Goal: Information Seeking & Learning: Learn about a topic

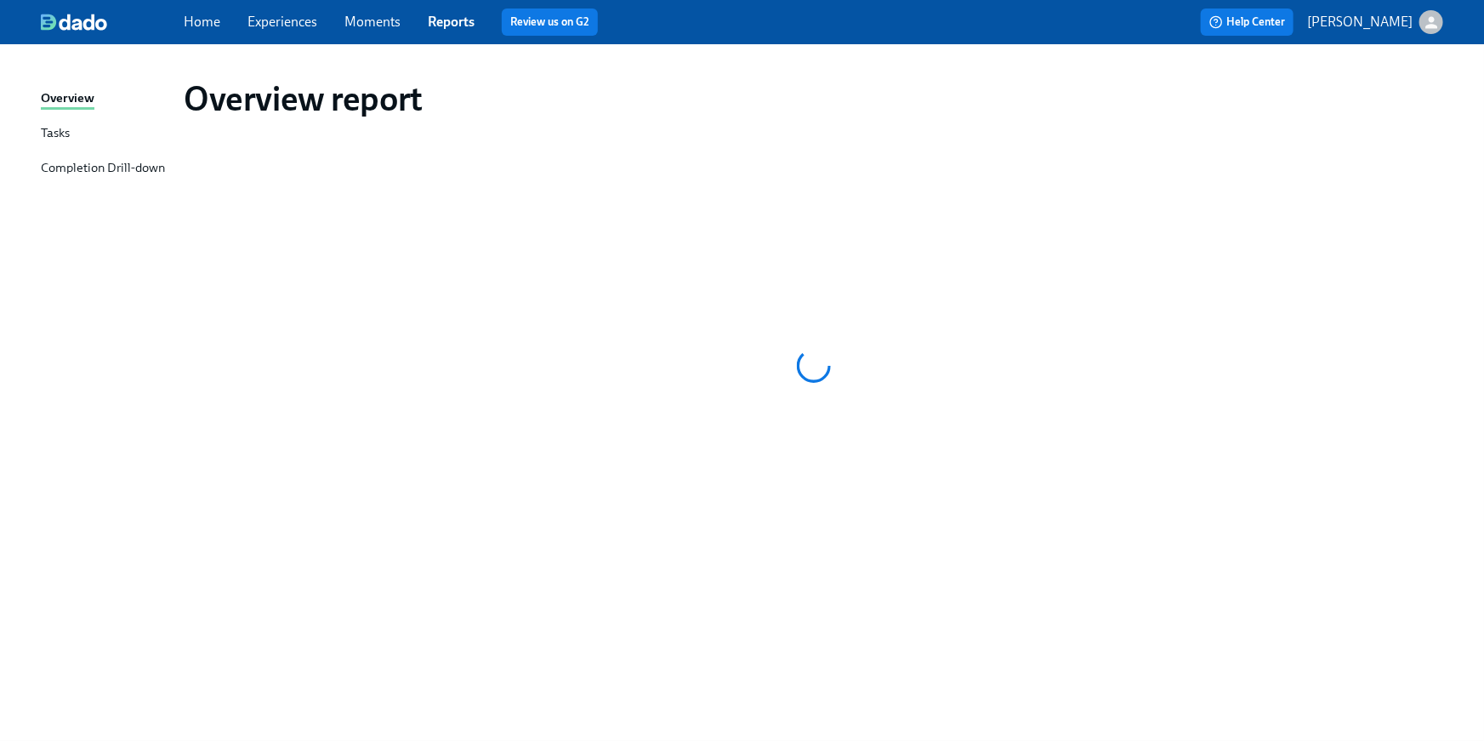
click at [192, 21] on link "Home" at bounding box center [202, 22] width 37 height 16
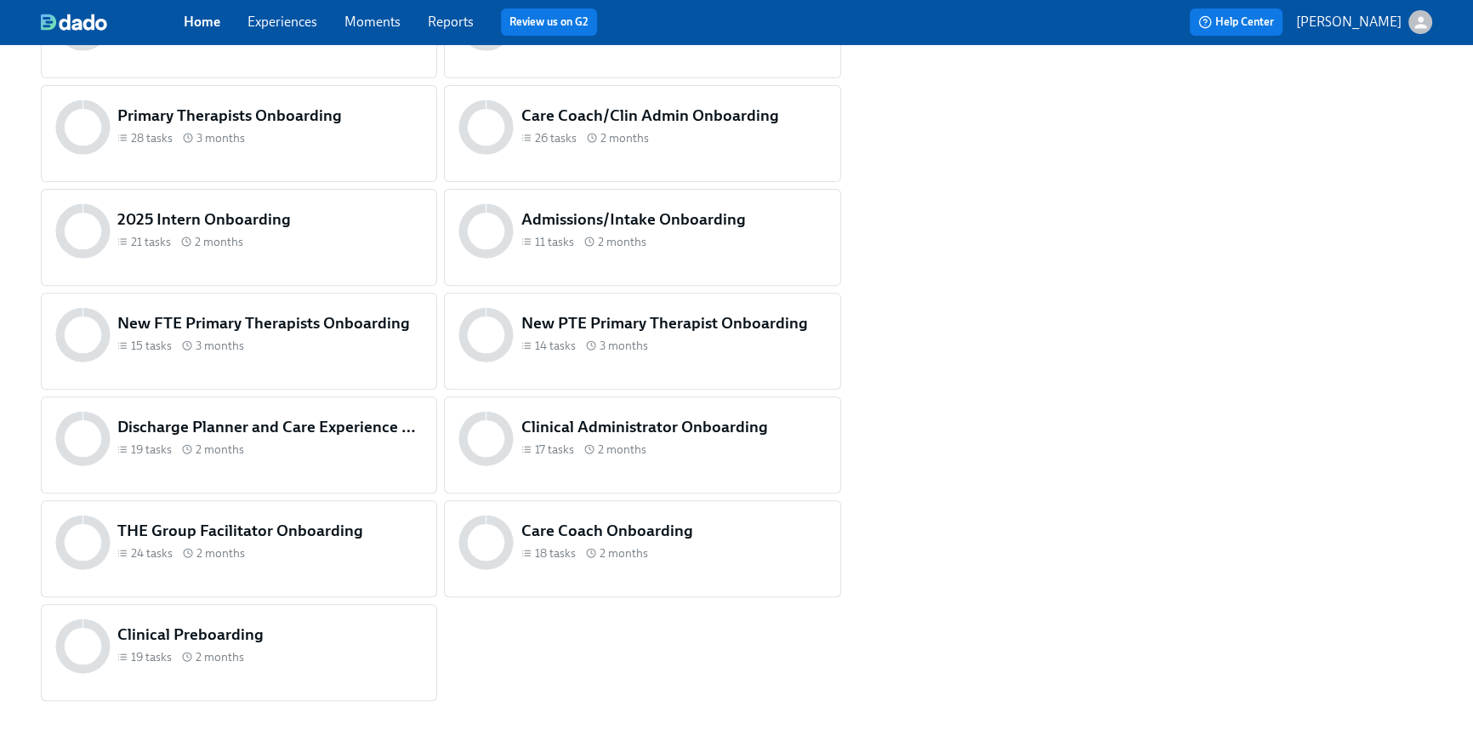
scroll to position [749, 0]
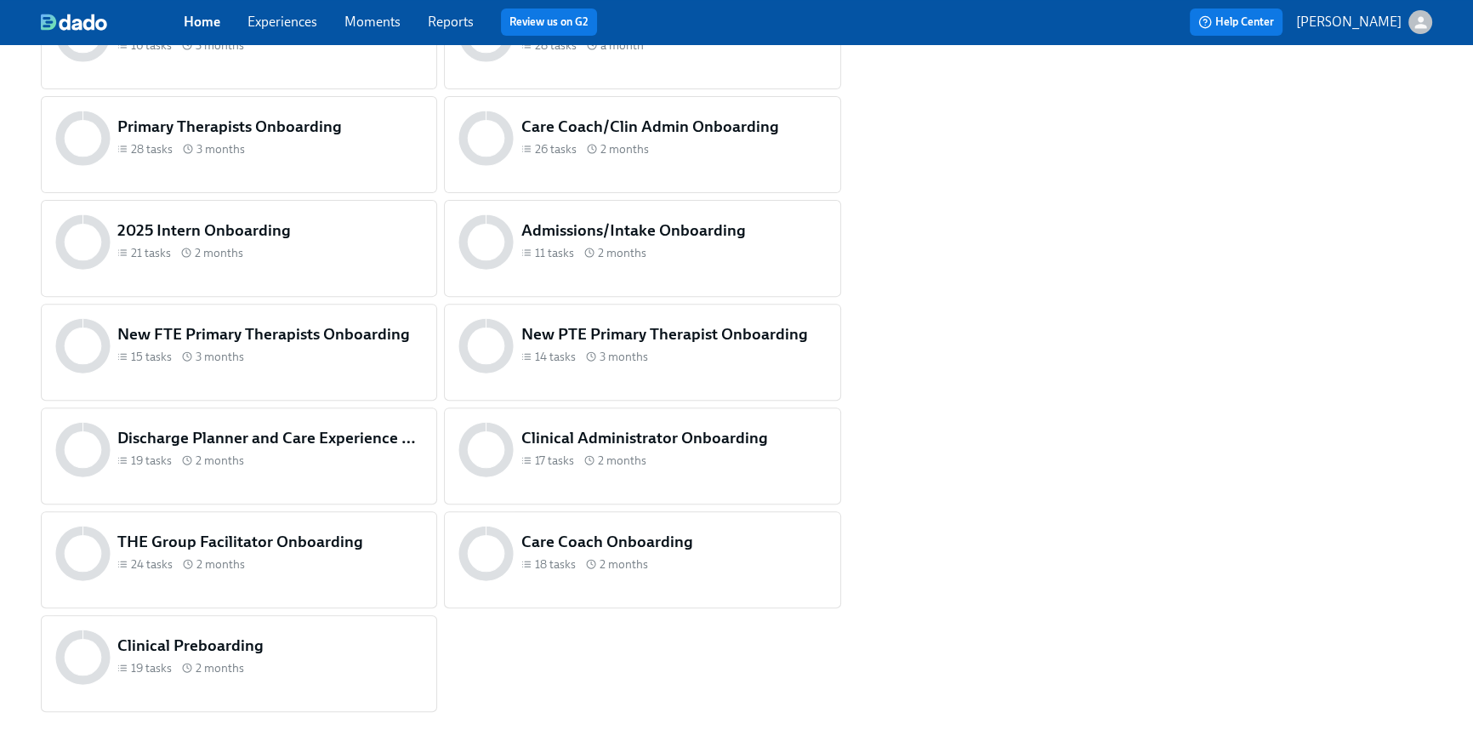
click at [225, 563] on span "2 months" at bounding box center [220, 564] width 48 height 16
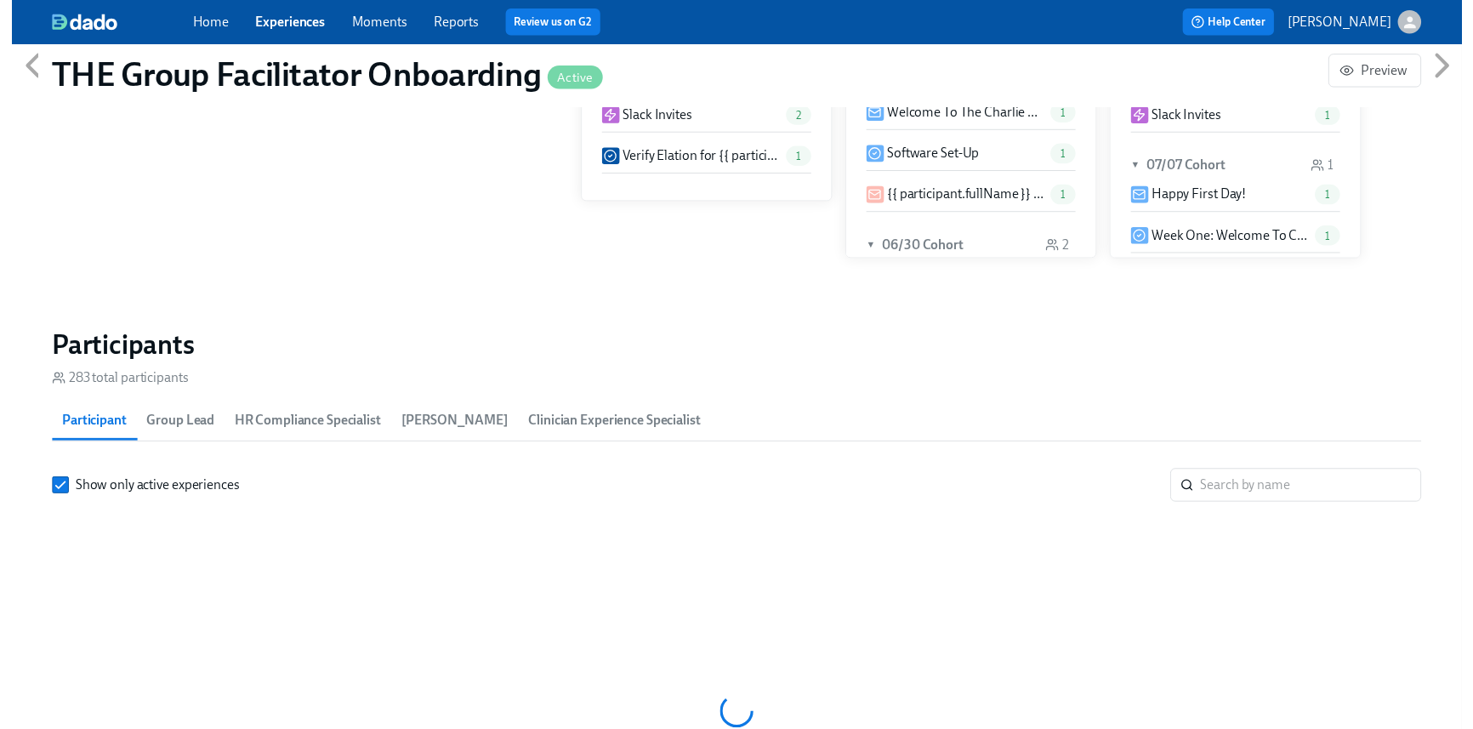
scroll to position [1326, 0]
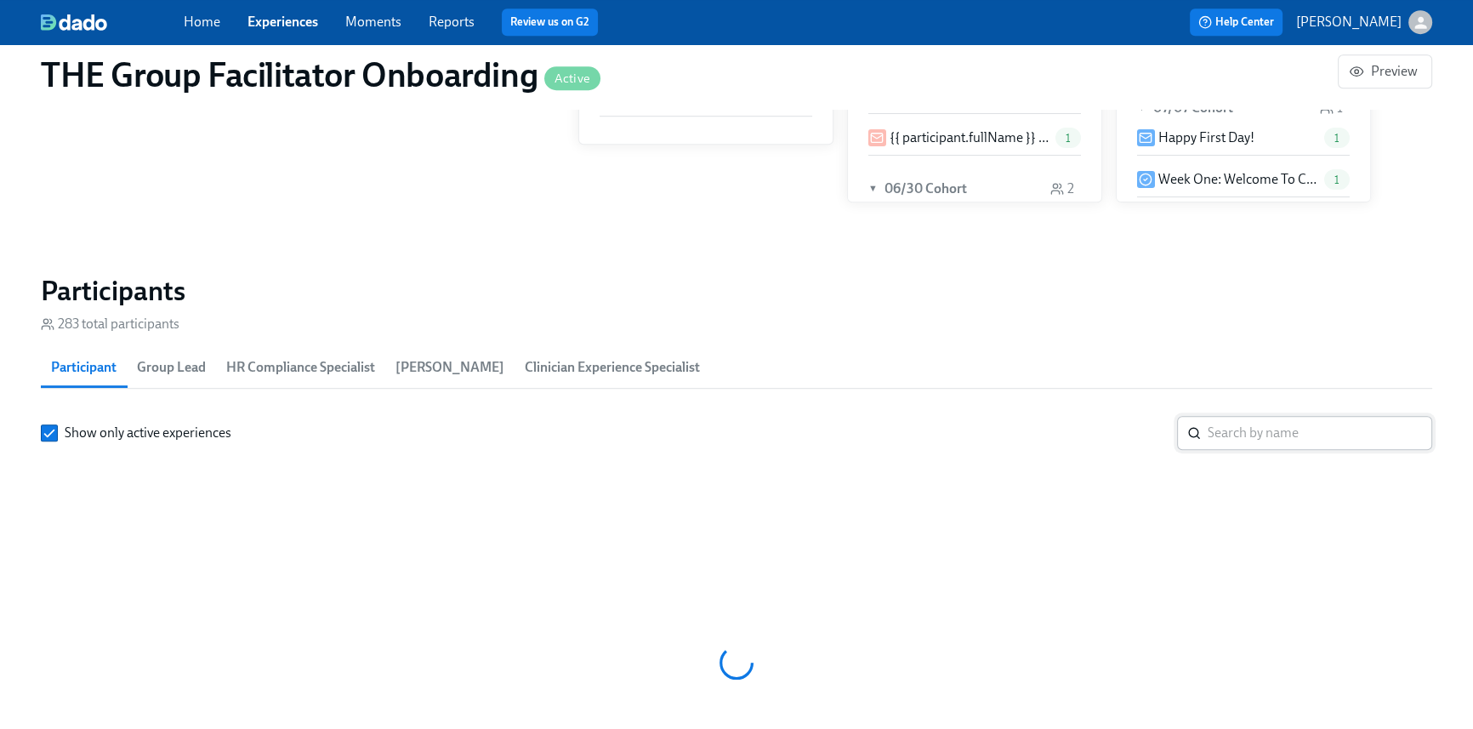
click at [1244, 437] on input "search" at bounding box center [1319, 433] width 224 height 34
click at [1245, 437] on input "search" at bounding box center [1319, 433] width 224 height 34
click at [1227, 424] on input "search" at bounding box center [1319, 433] width 224 height 34
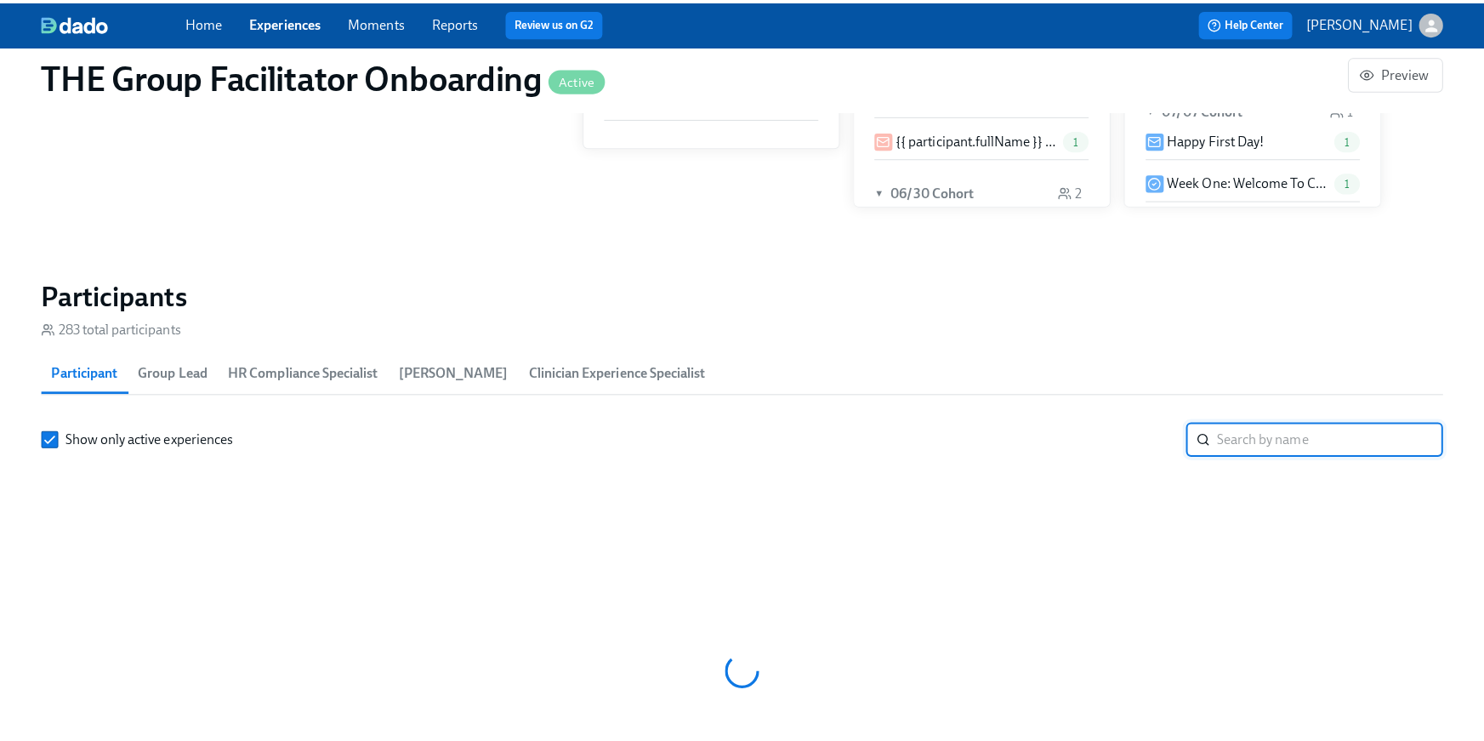
scroll to position [0, 23850]
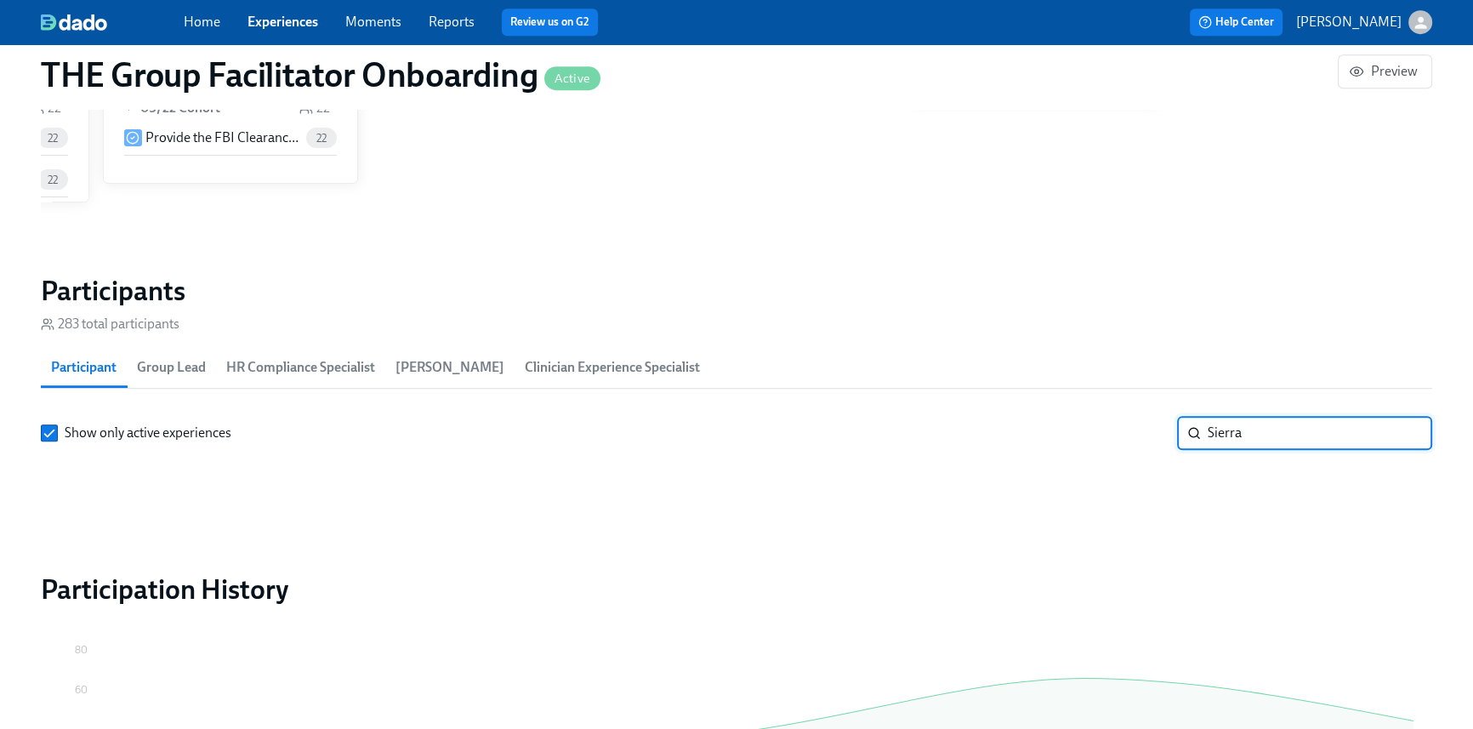
click at [1251, 433] on input "Sierra" at bounding box center [1319, 433] width 224 height 34
click at [1156, 425] on div "Show only active experiences Sierra ​" at bounding box center [736, 433] width 1391 height 34
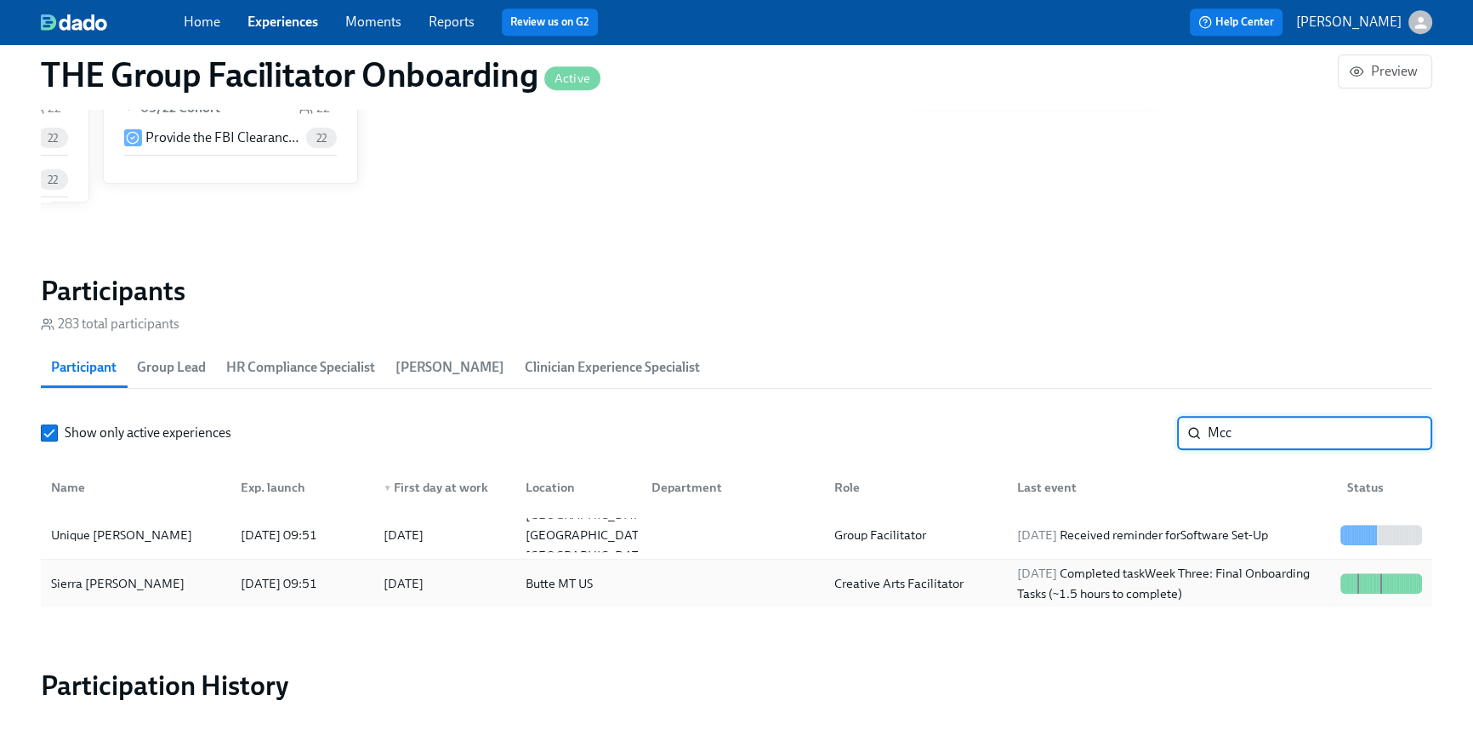
type input "Mcc"
click at [1064, 591] on div "[DATE] Completed task Week Three: Final Onboarding Tasks (~1.5 hours to complet…" at bounding box center [1171, 583] width 323 height 41
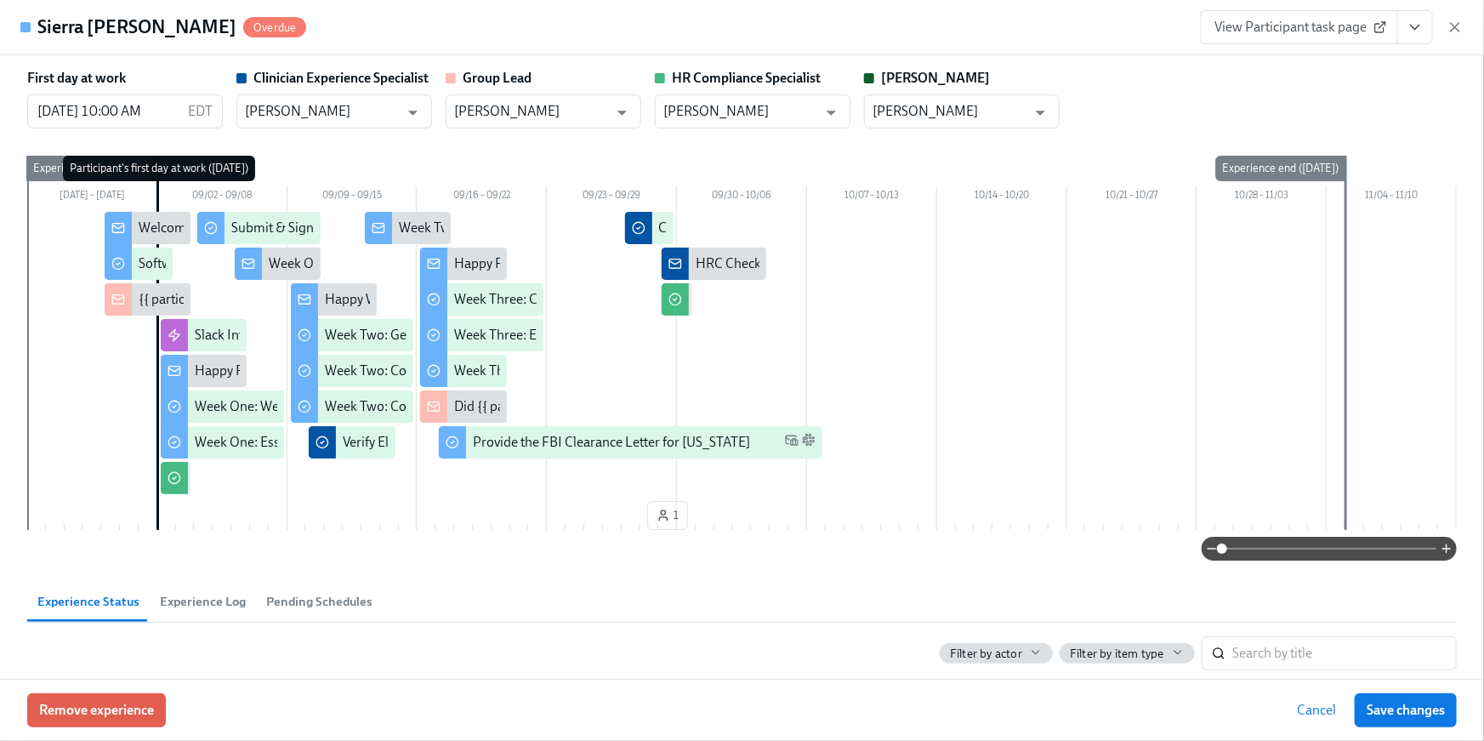
click at [1259, 35] on span "View Participant task page" at bounding box center [1298, 27] width 169 height 17
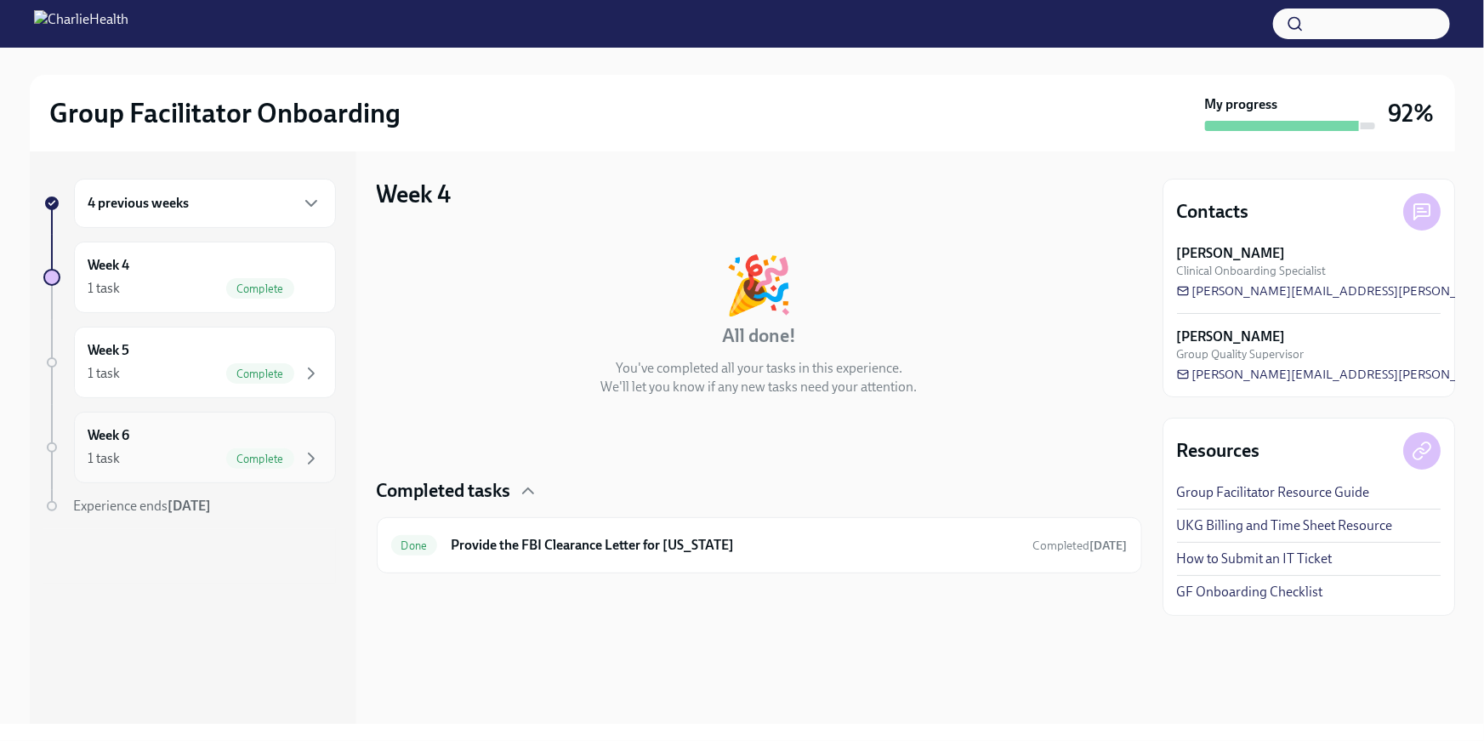
click at [187, 442] on div "Week 6 1 task Complete" at bounding box center [204, 447] width 233 height 43
click at [174, 400] on div "4 previous weeks Week 4 1 task Complete Week 5 1 task Complete Week 6 1 task Co…" at bounding box center [189, 381] width 292 height 405
click at [183, 357] on div "Week 5 1 task Complete" at bounding box center [204, 362] width 233 height 43
click at [319, 283] on icon "button" at bounding box center [311, 288] width 20 height 20
click at [304, 368] on icon "button" at bounding box center [311, 373] width 20 height 20
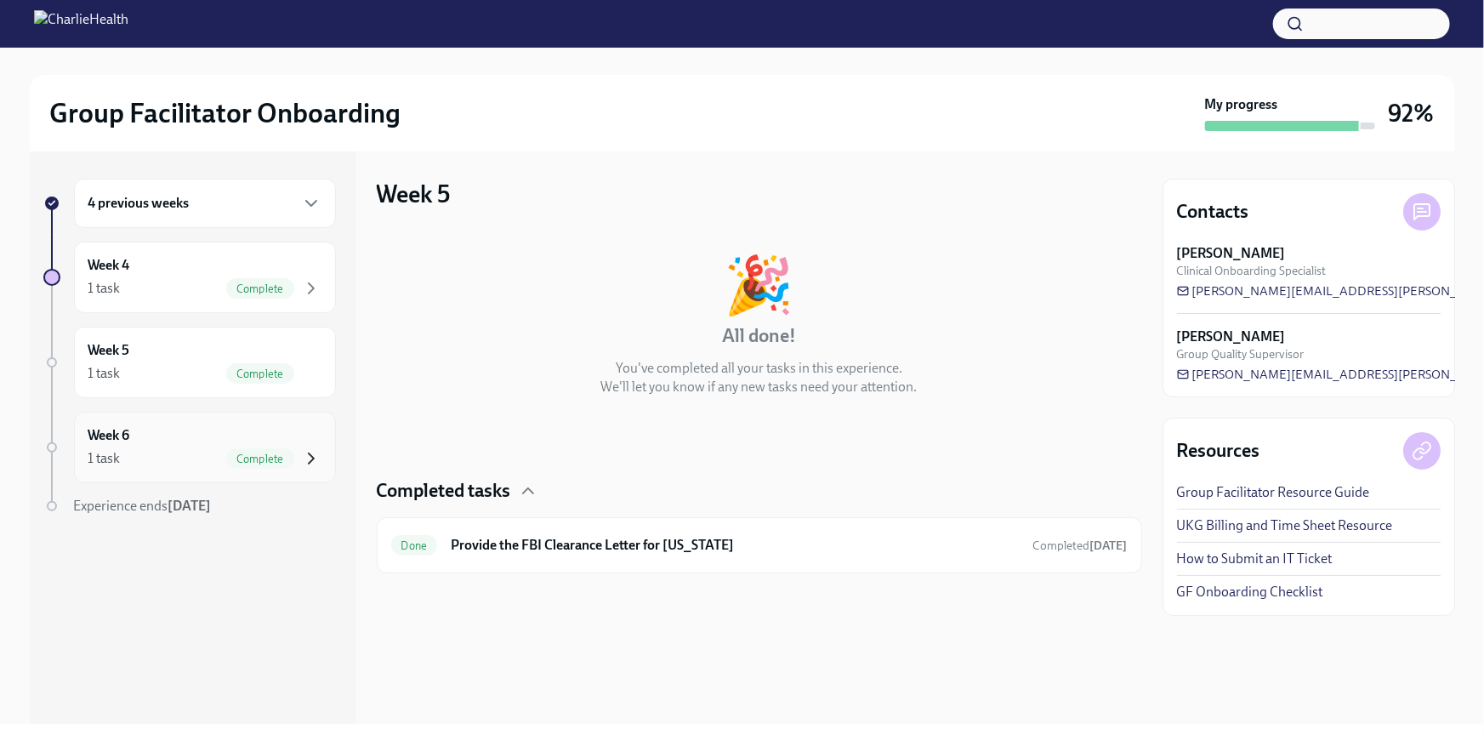
click at [316, 453] on icon "button" at bounding box center [311, 458] width 20 height 20
click at [201, 444] on div "Week 6 1 task Complete" at bounding box center [204, 447] width 233 height 43
click at [177, 336] on div "Week 5 1 task Complete" at bounding box center [205, 361] width 262 height 71
drag, startPoint x: 162, startPoint y: 256, endPoint x: 212, endPoint y: 223, distance: 59.4
click at [163, 256] on div "Week 4 1 task Complete" at bounding box center [204, 277] width 233 height 43
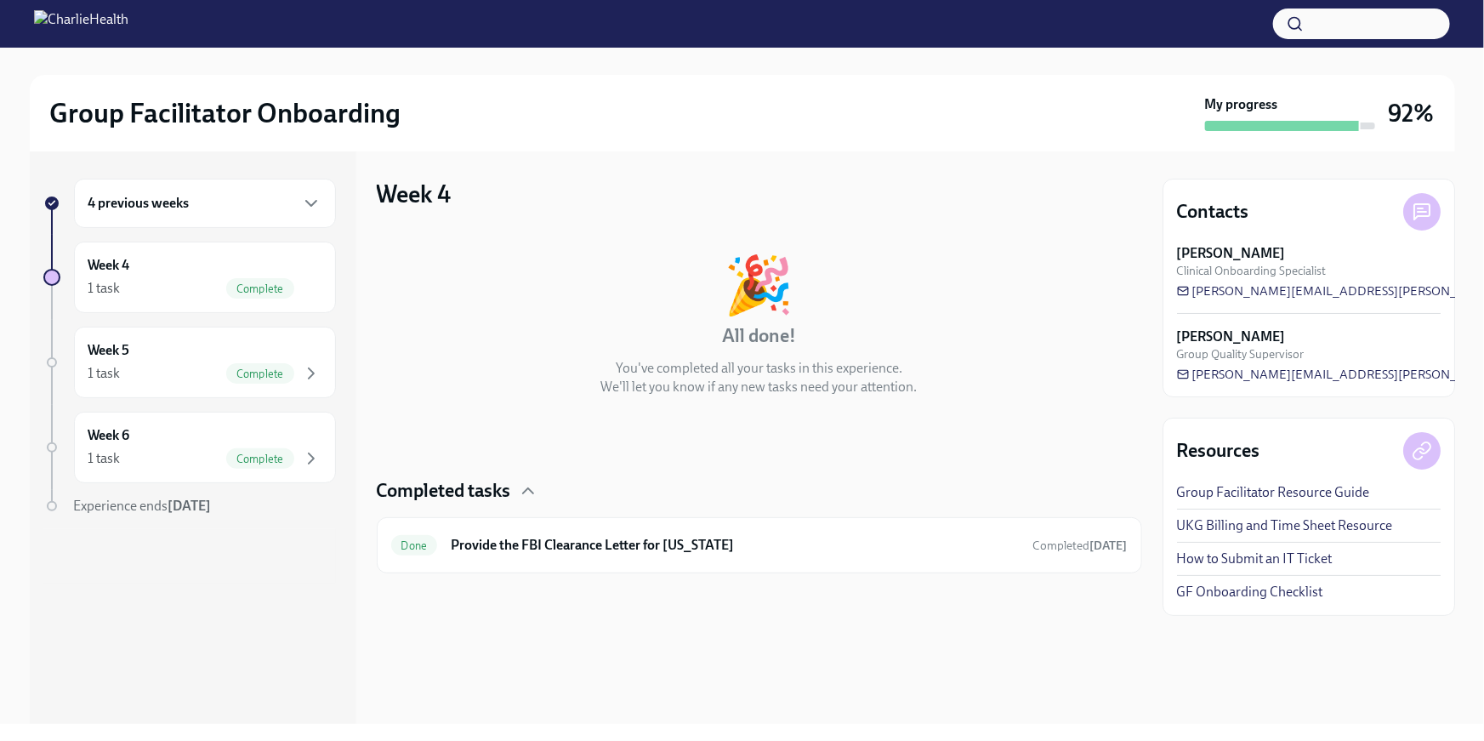
click at [244, 201] on div "4 previous weeks" at bounding box center [204, 203] width 233 height 20
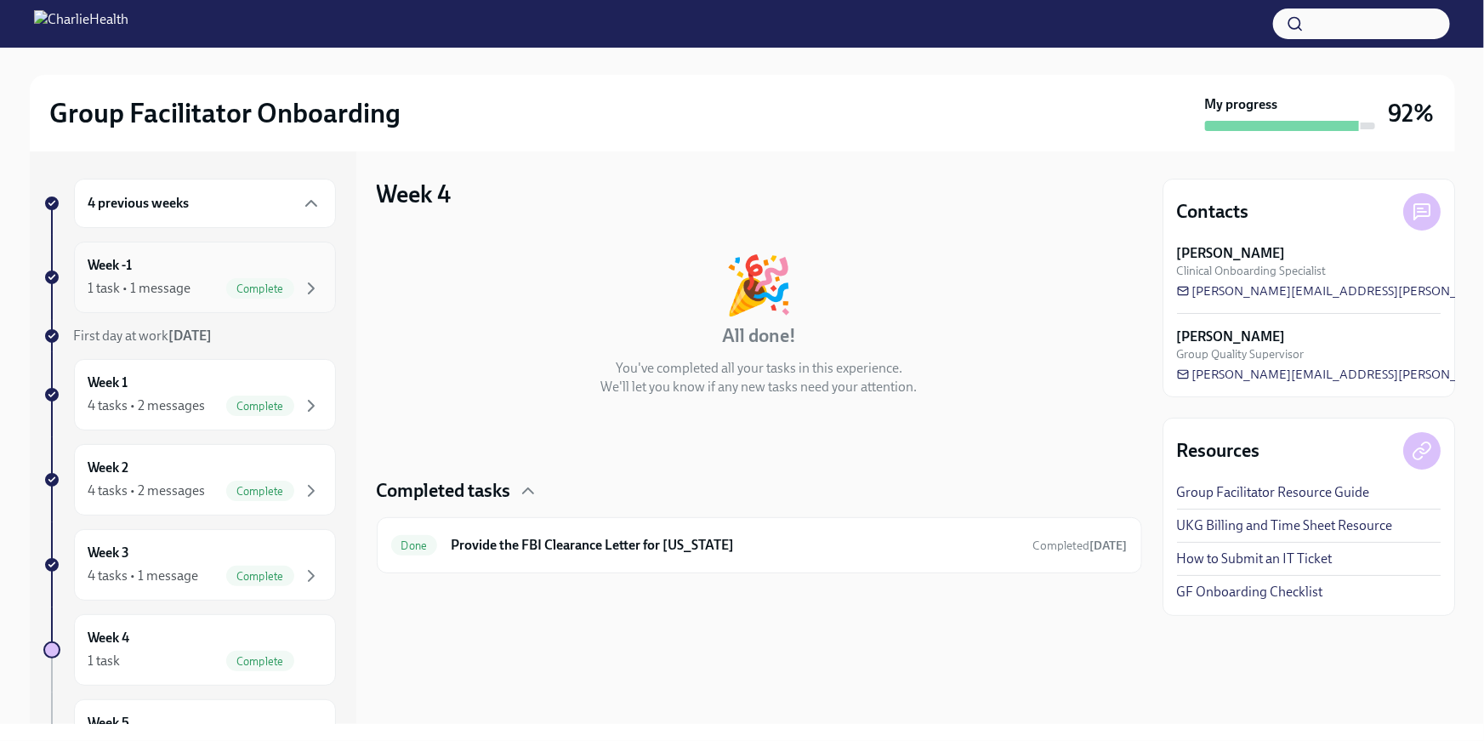
click at [215, 254] on div "Week -1 1 task • 1 message Complete" at bounding box center [205, 276] width 262 height 71
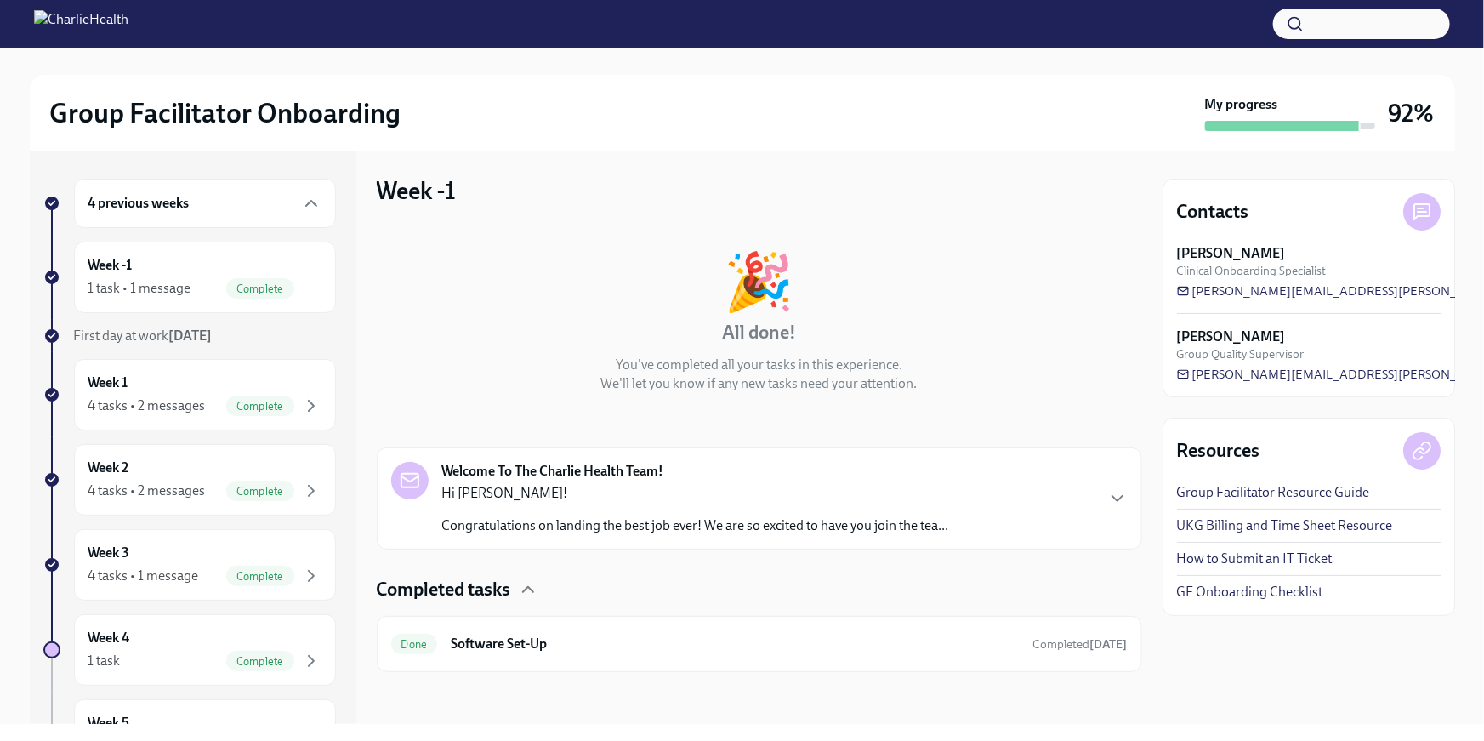
scroll to position [5, 0]
click at [264, 383] on div "Week 1 4 tasks • 2 messages Complete" at bounding box center [204, 394] width 233 height 43
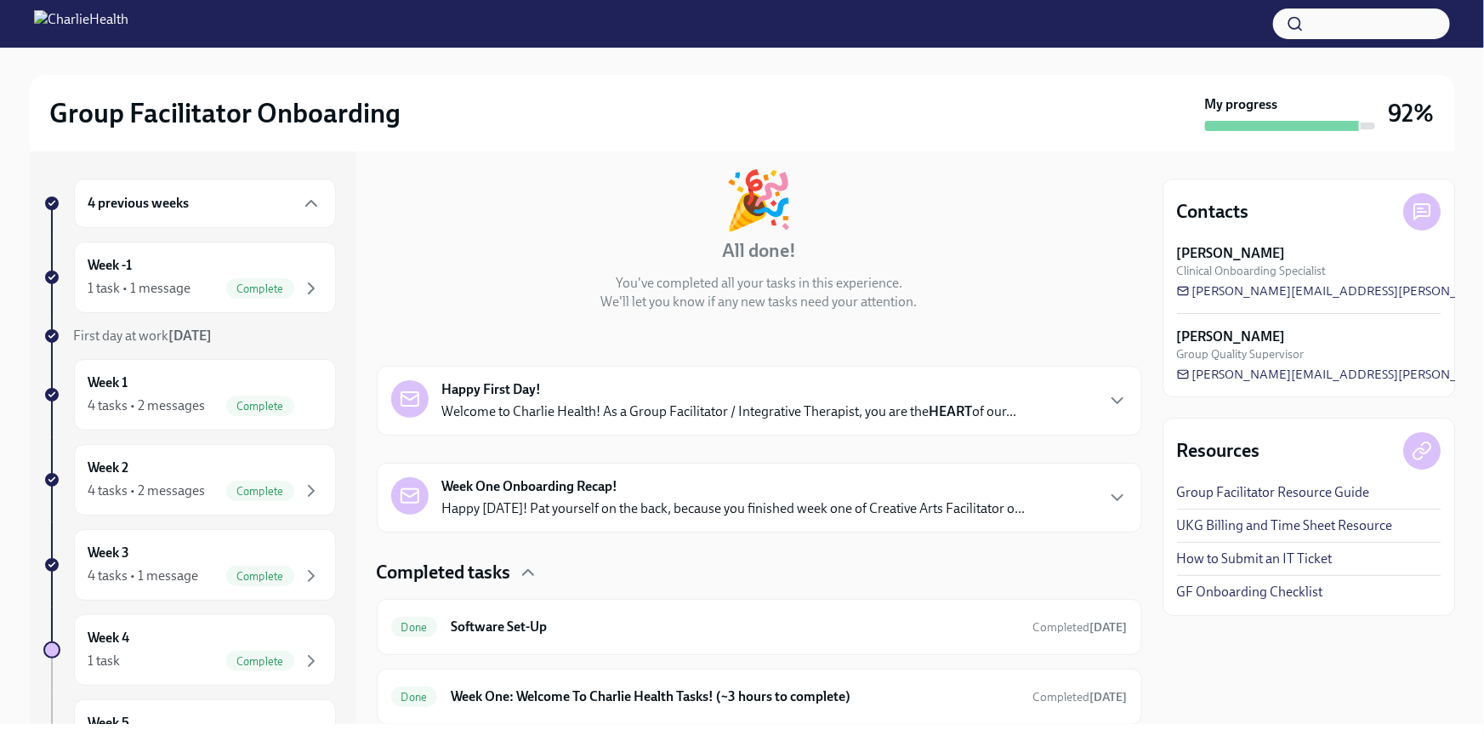
scroll to position [295, 0]
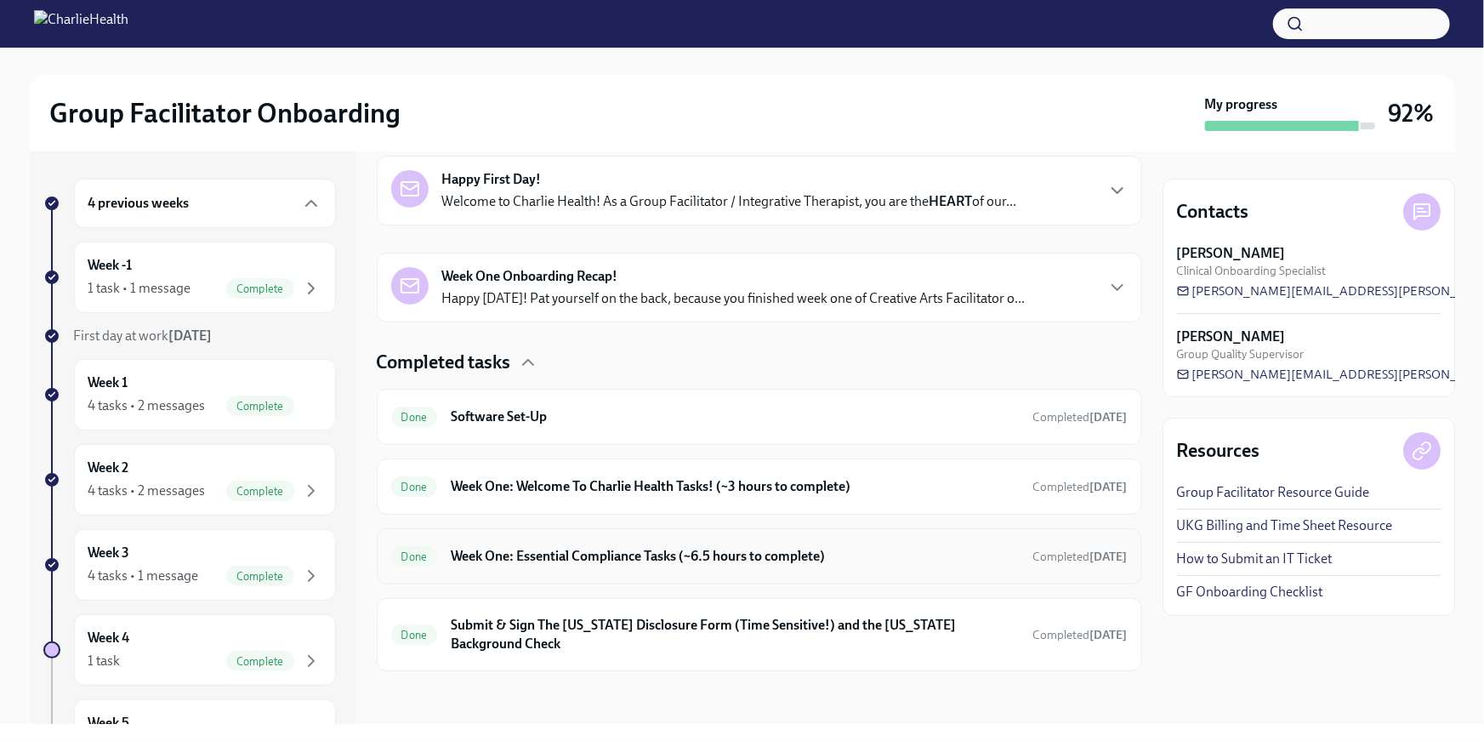
click at [855, 556] on h6 "Week One: Essential Compliance Tasks (~6.5 hours to complete)" at bounding box center [735, 556] width 568 height 19
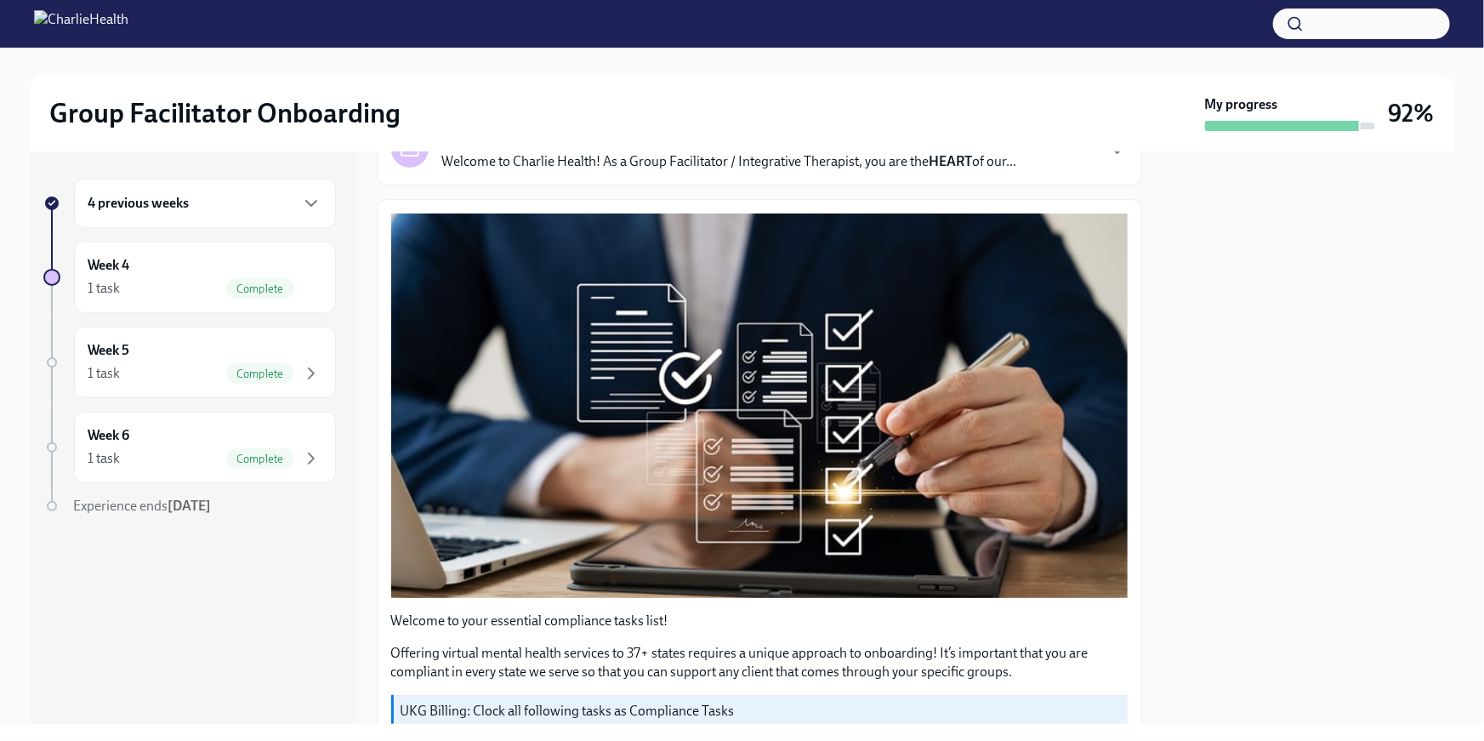
scroll to position [139, 0]
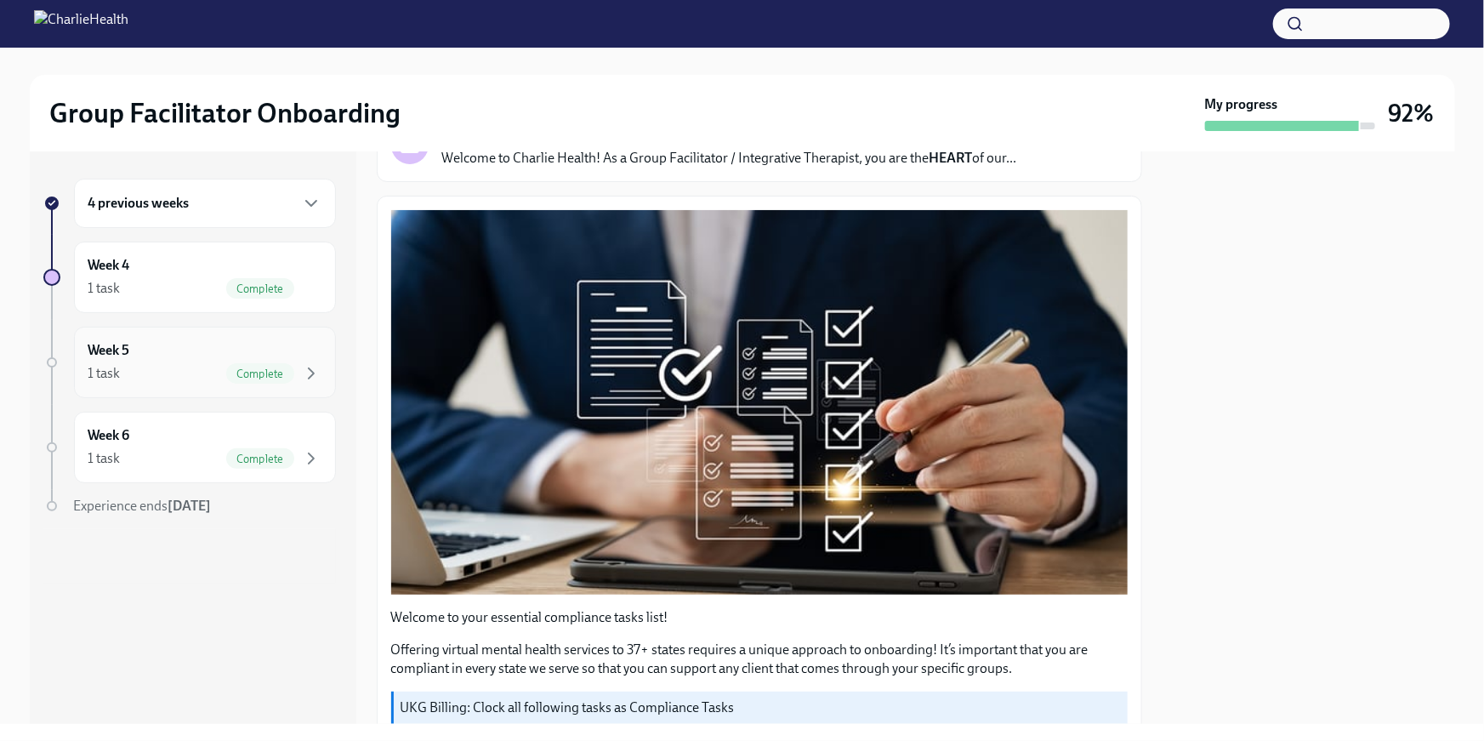
click at [314, 349] on div "Week 5 1 task Complete" at bounding box center [204, 362] width 233 height 43
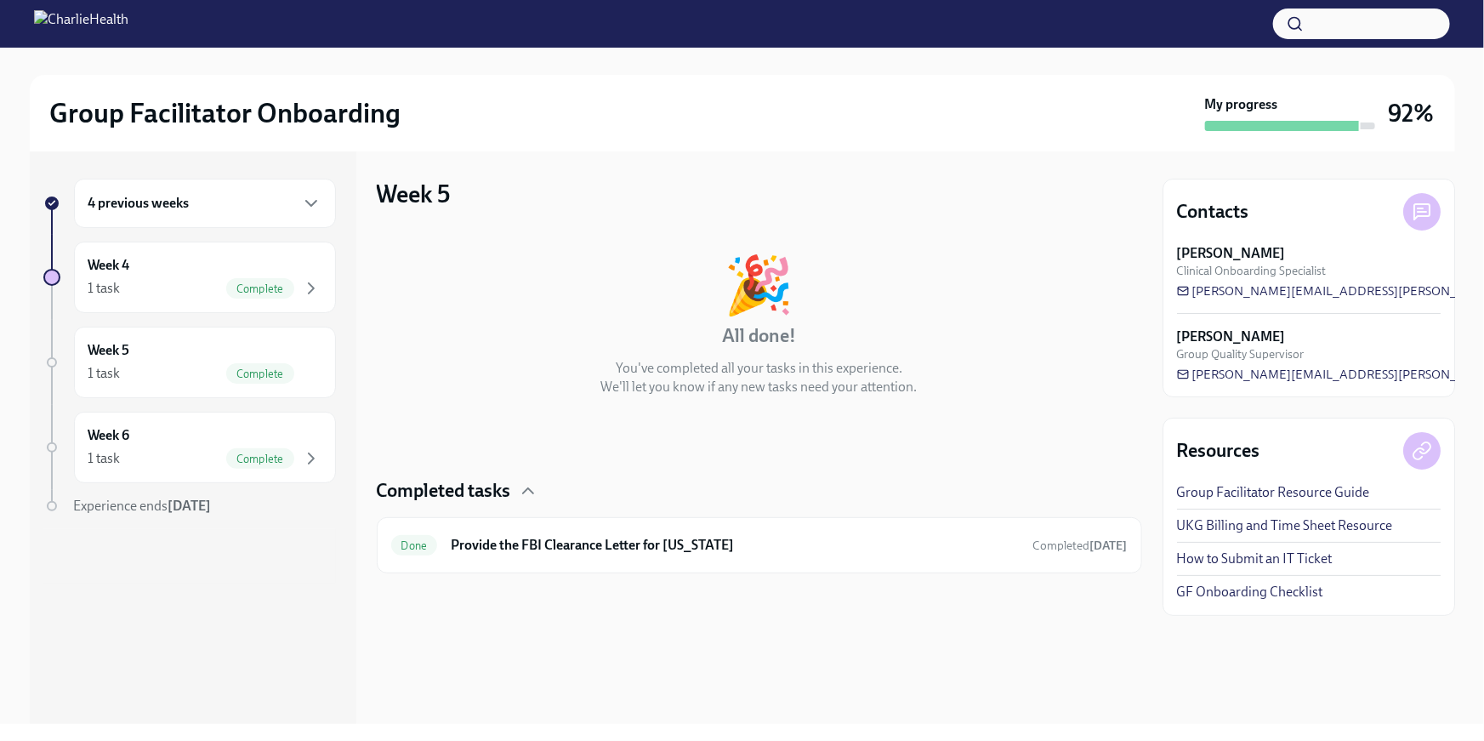
click at [309, 221] on div "4 previous weeks" at bounding box center [205, 203] width 262 height 49
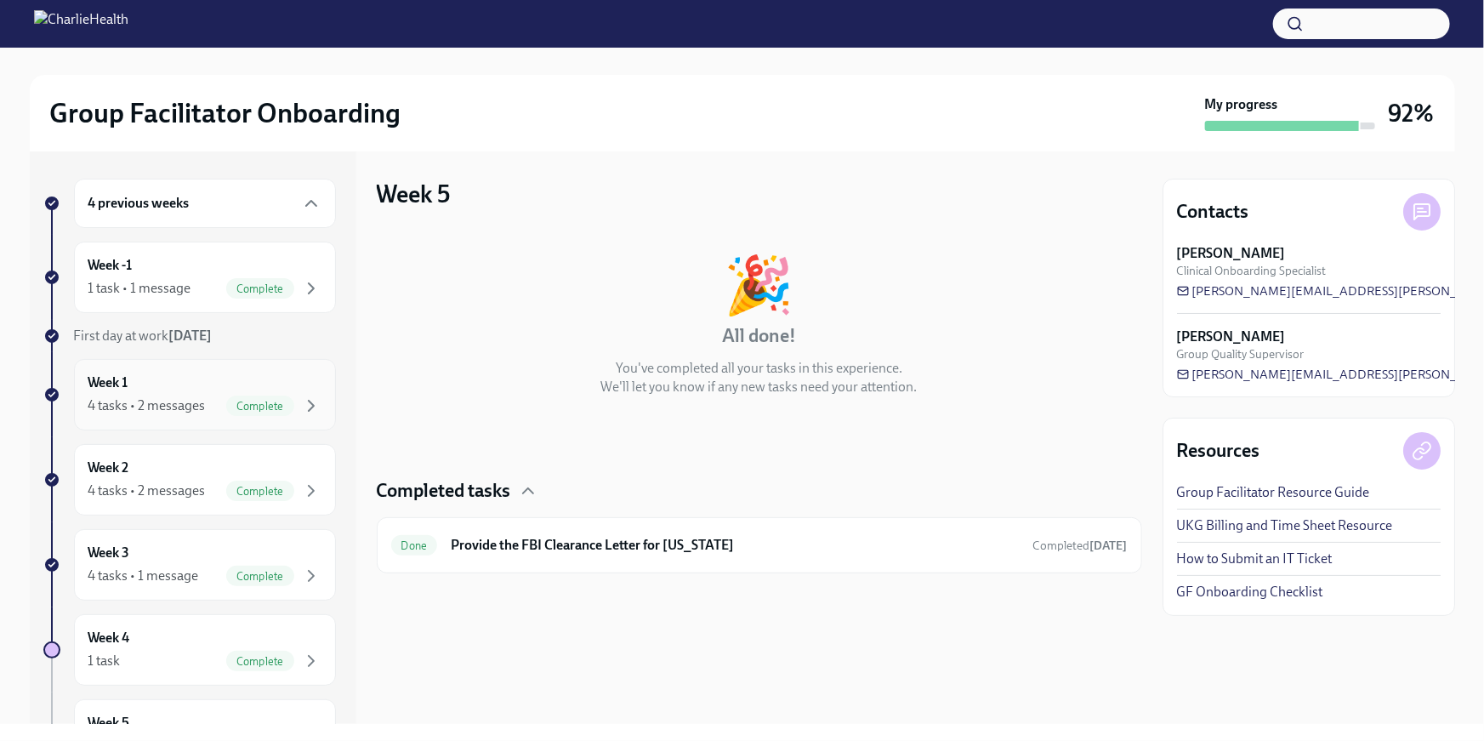
click at [305, 379] on div "Week 1 4 tasks • 2 messages Complete" at bounding box center [204, 394] width 233 height 43
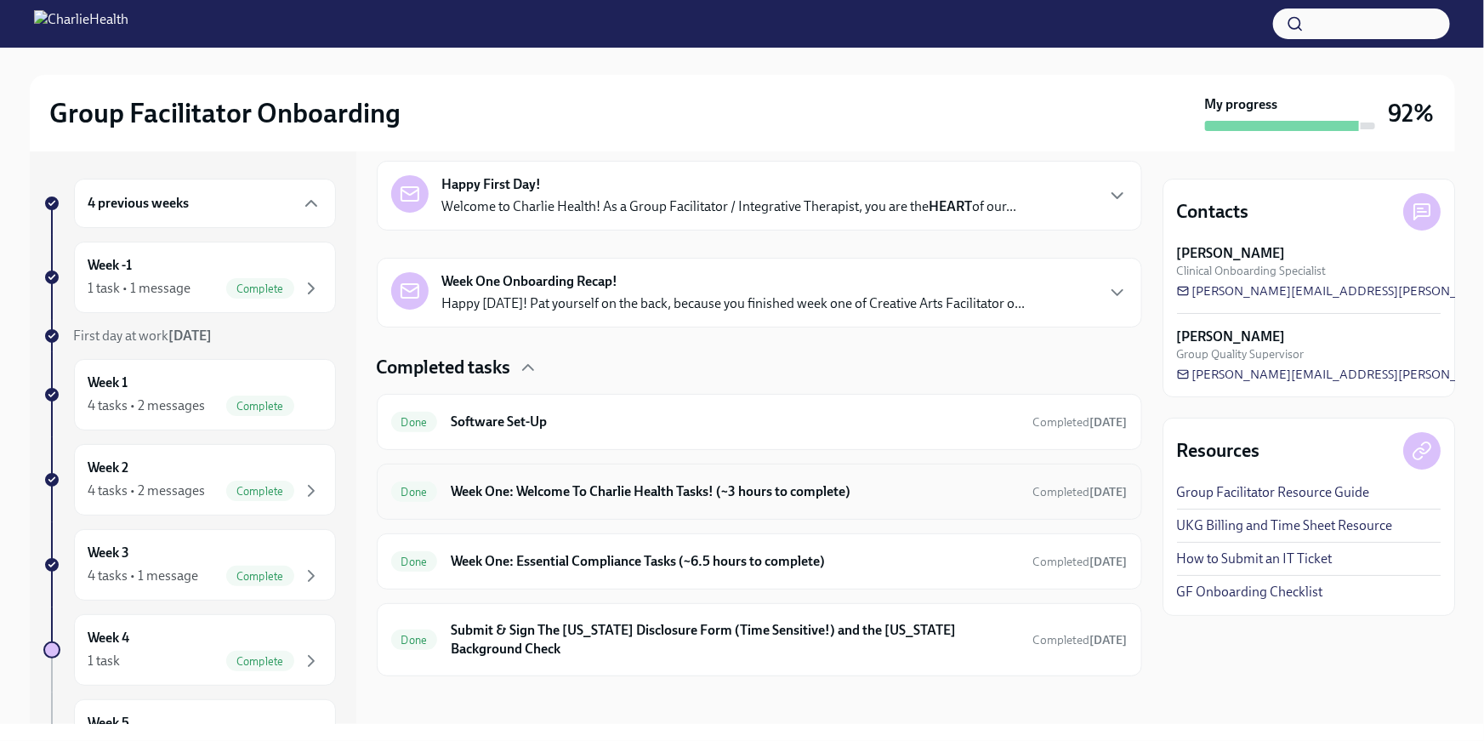
scroll to position [295, 0]
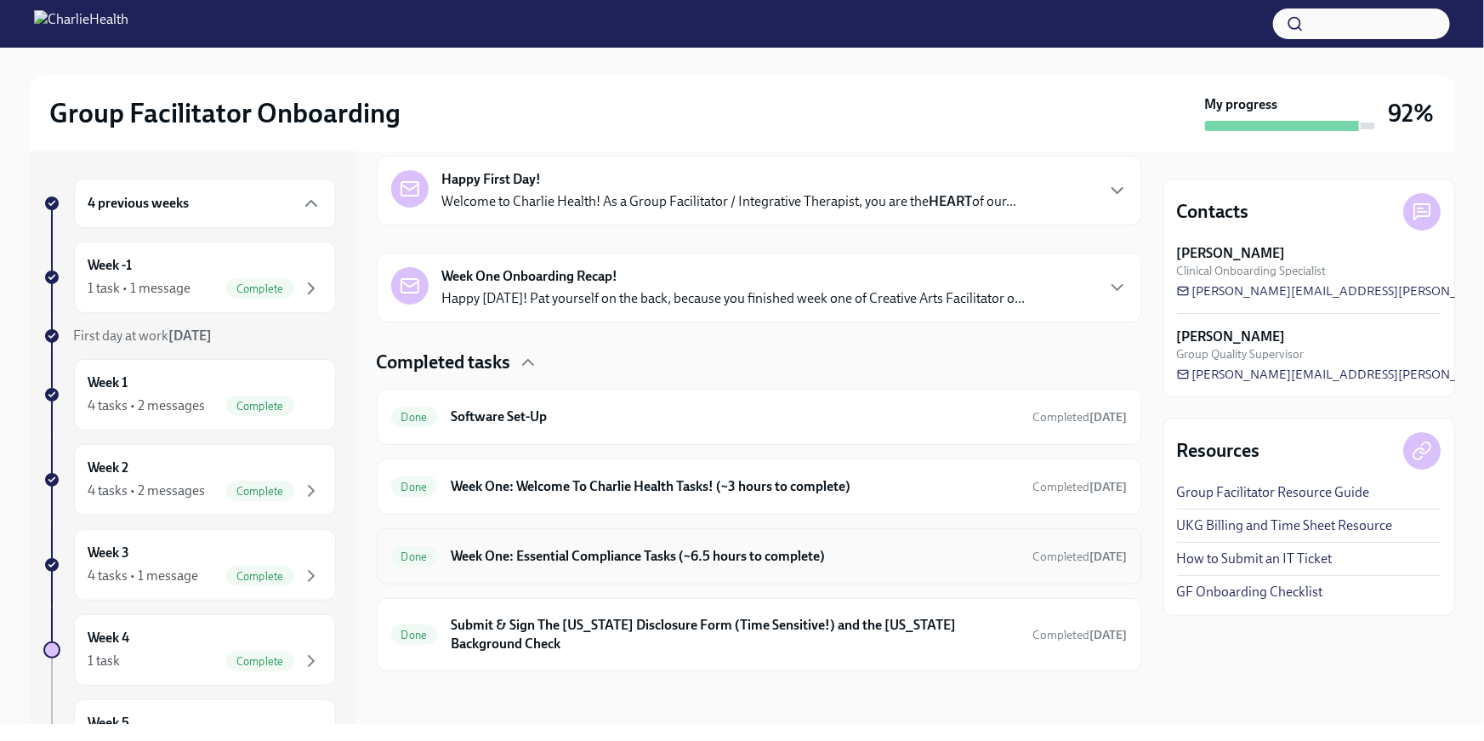
click at [948, 561] on h6 "Week One: Essential Compliance Tasks (~6.5 hours to complete)" at bounding box center [735, 556] width 568 height 19
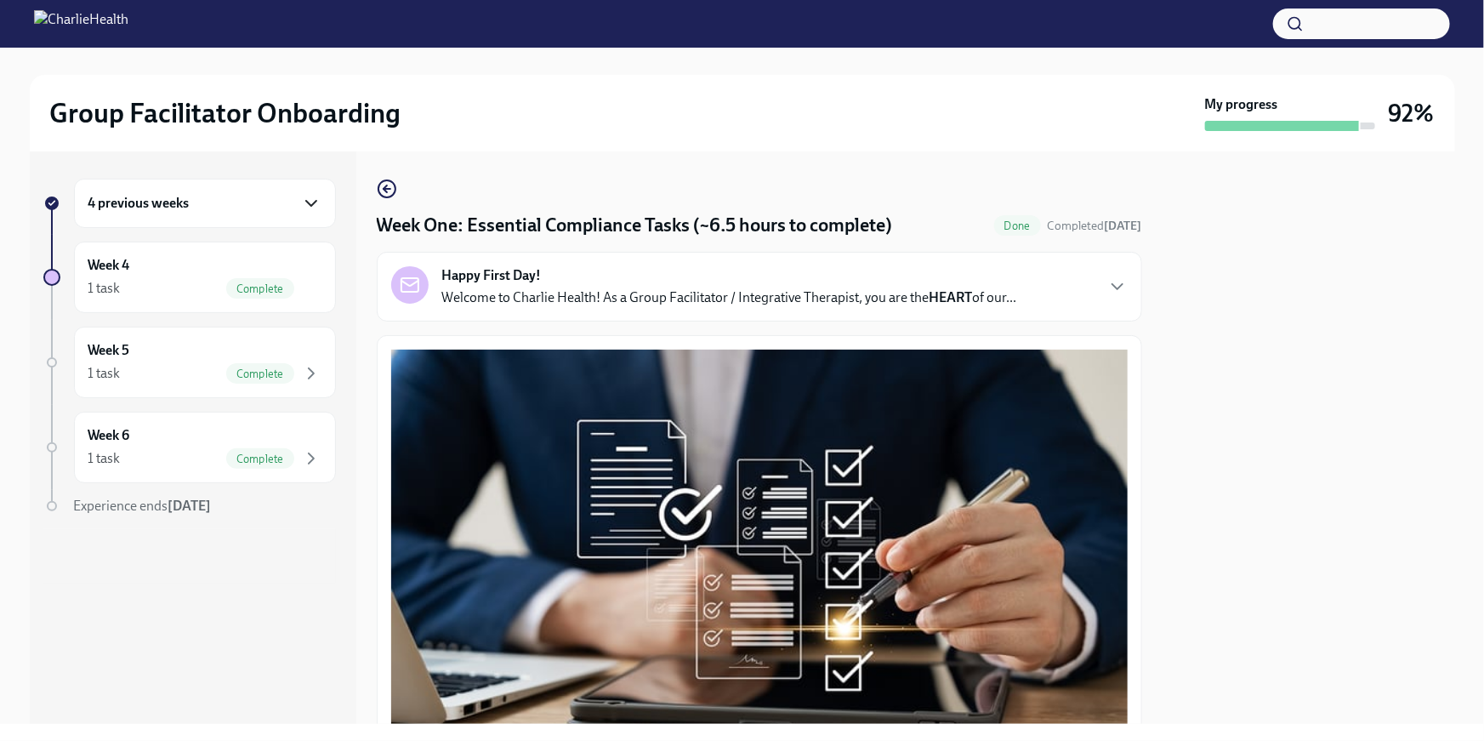
click at [308, 202] on icon "button" at bounding box center [311, 203] width 10 height 5
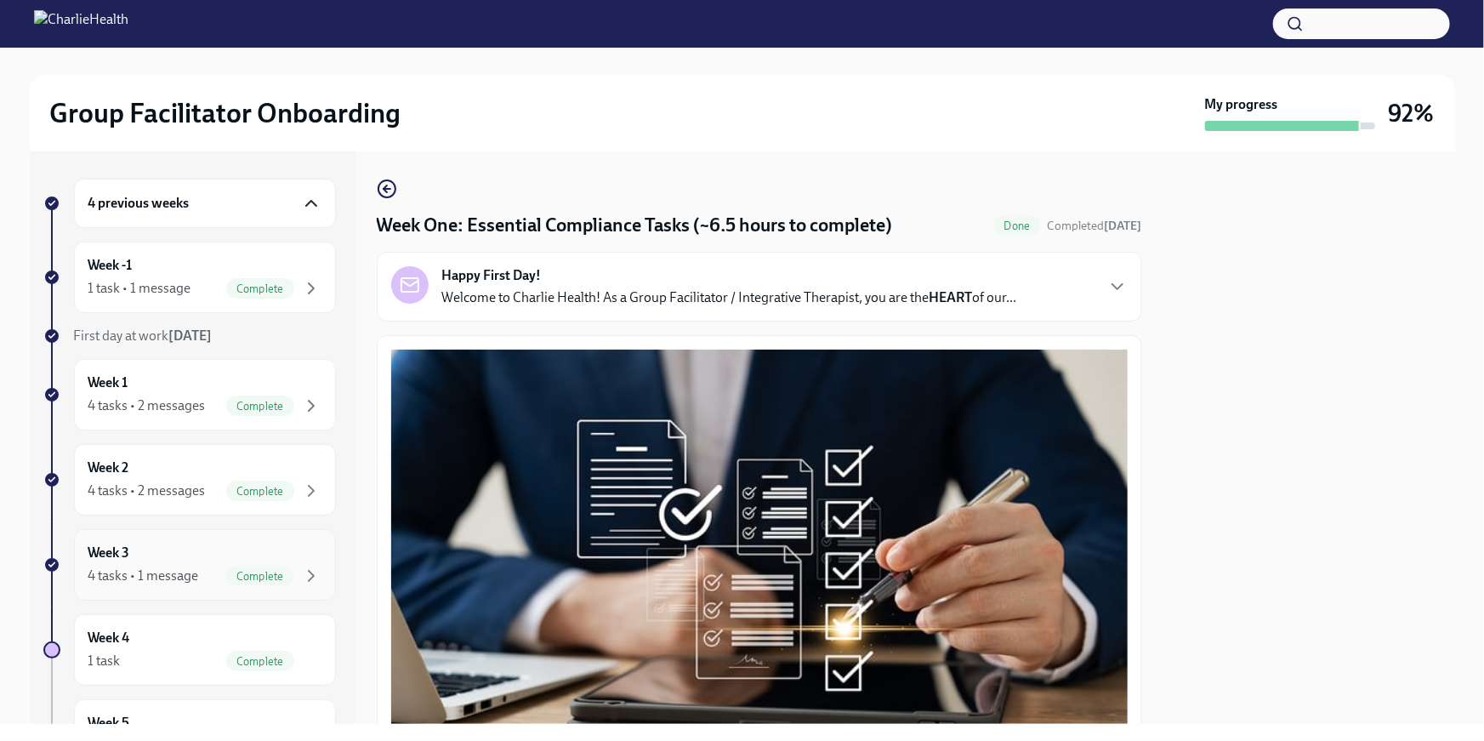
click at [283, 544] on div "Week 3 4 tasks • 1 message Complete" at bounding box center [204, 564] width 233 height 43
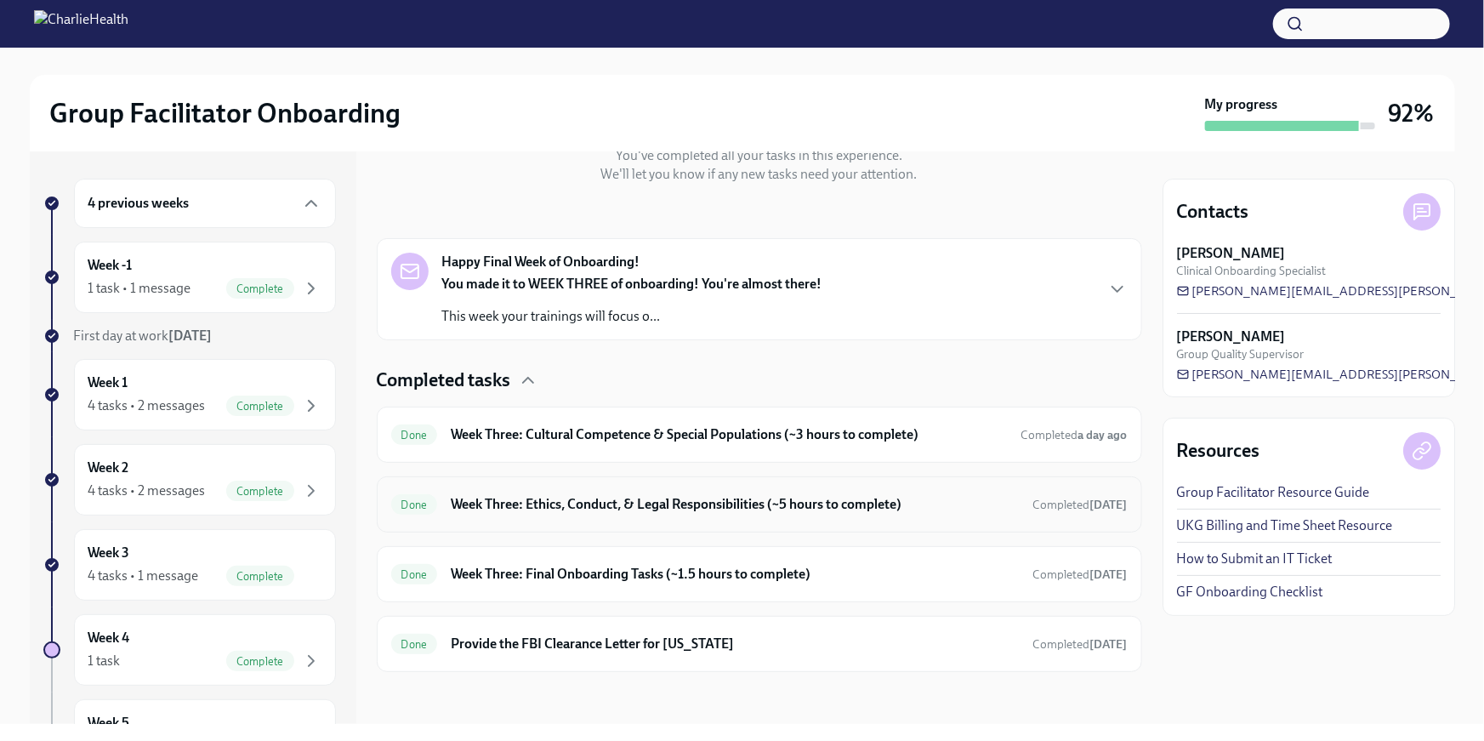
scroll to position [213, 0]
click at [973, 581] on div "Done Week Three: Final Onboarding Tasks (~1.5 hours to complete) Completed today" at bounding box center [759, 572] width 736 height 27
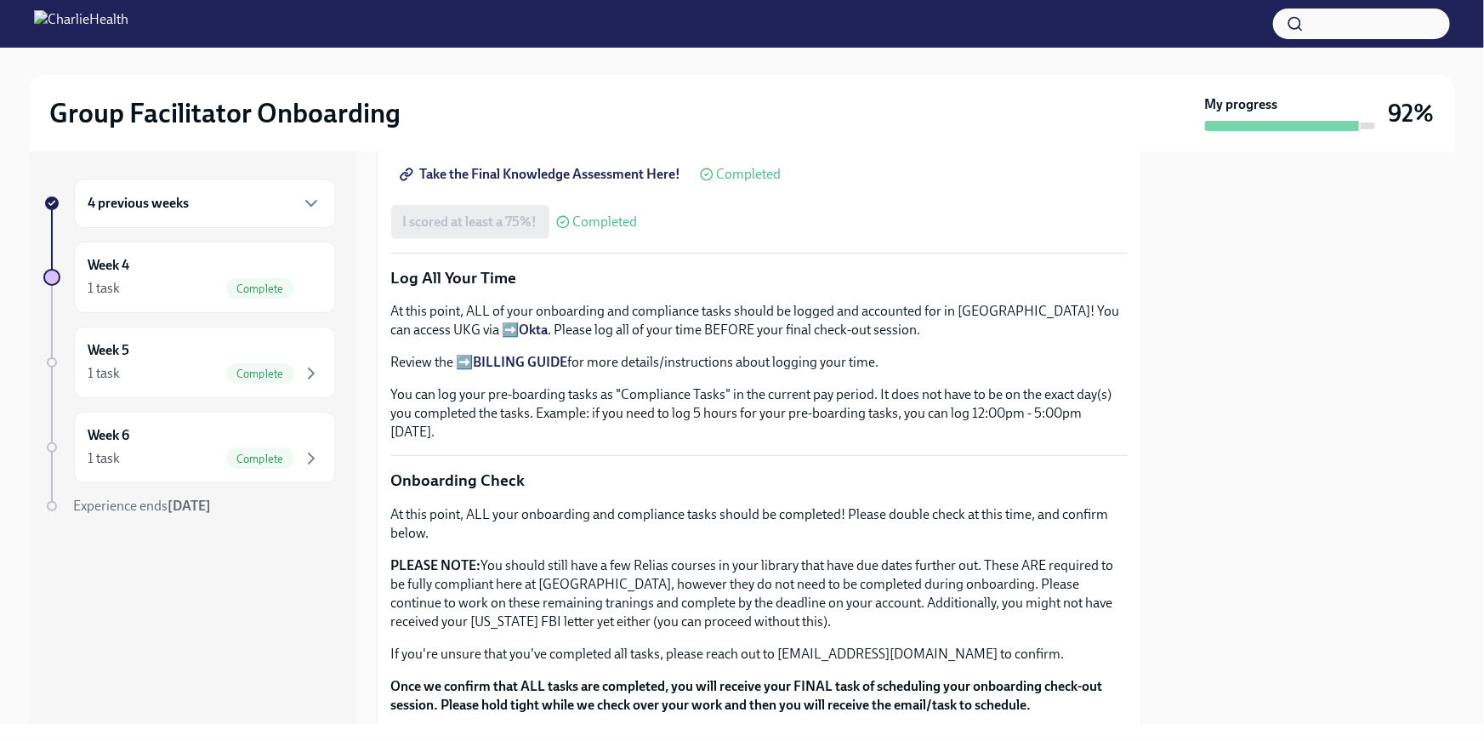
scroll to position [979, 0]
